Goal: Check status

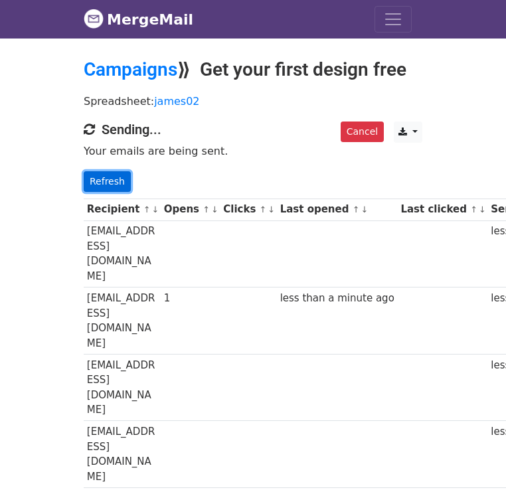
click at [84, 176] on link "Refresh" at bounding box center [107, 181] width 47 height 21
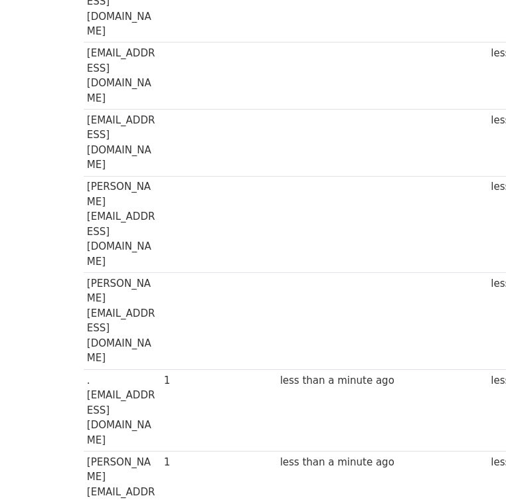
scroll to position [2308, 0]
